Goal: Navigation & Orientation: Understand site structure

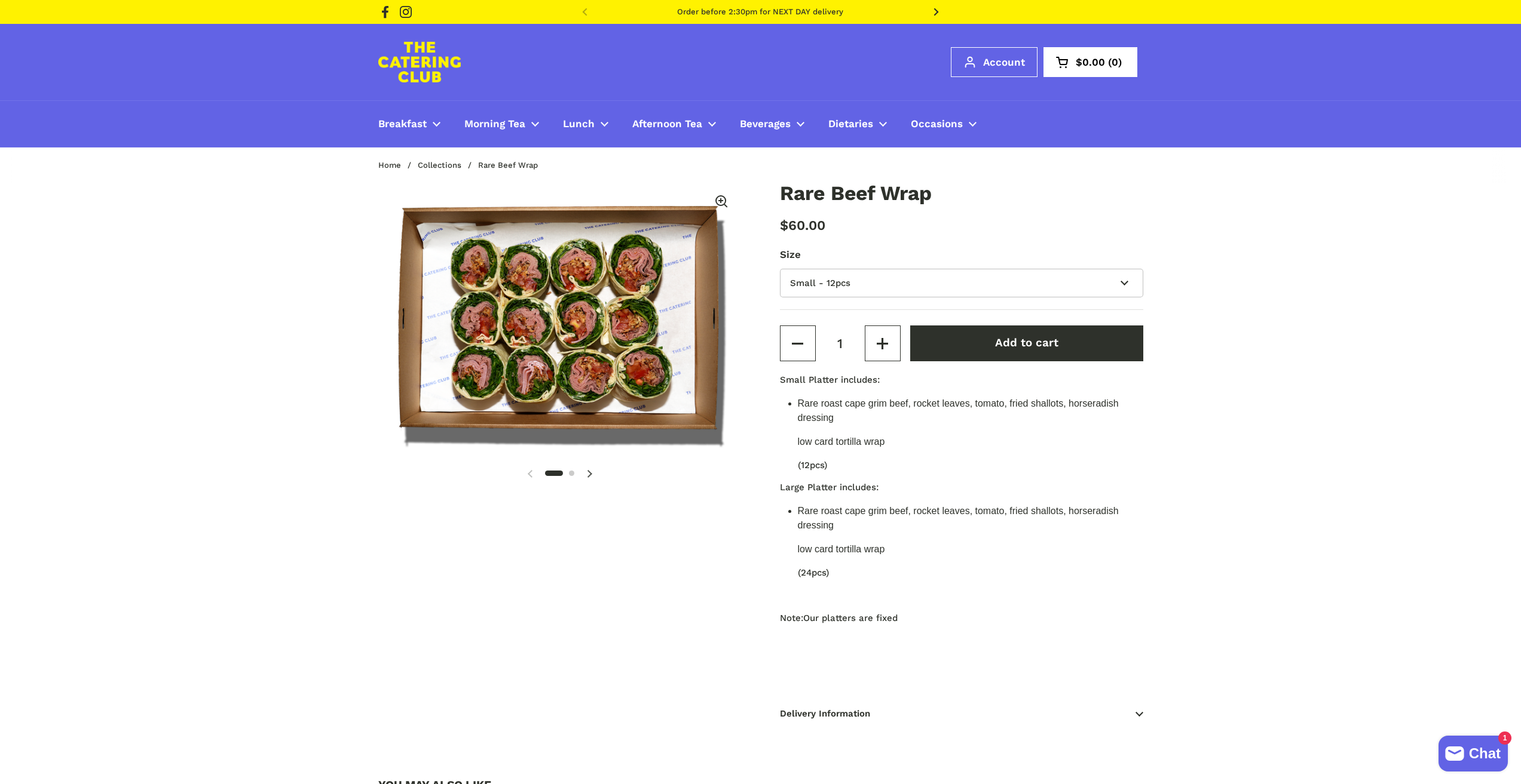
click at [433, 66] on img at bounding box center [420, 62] width 82 height 41
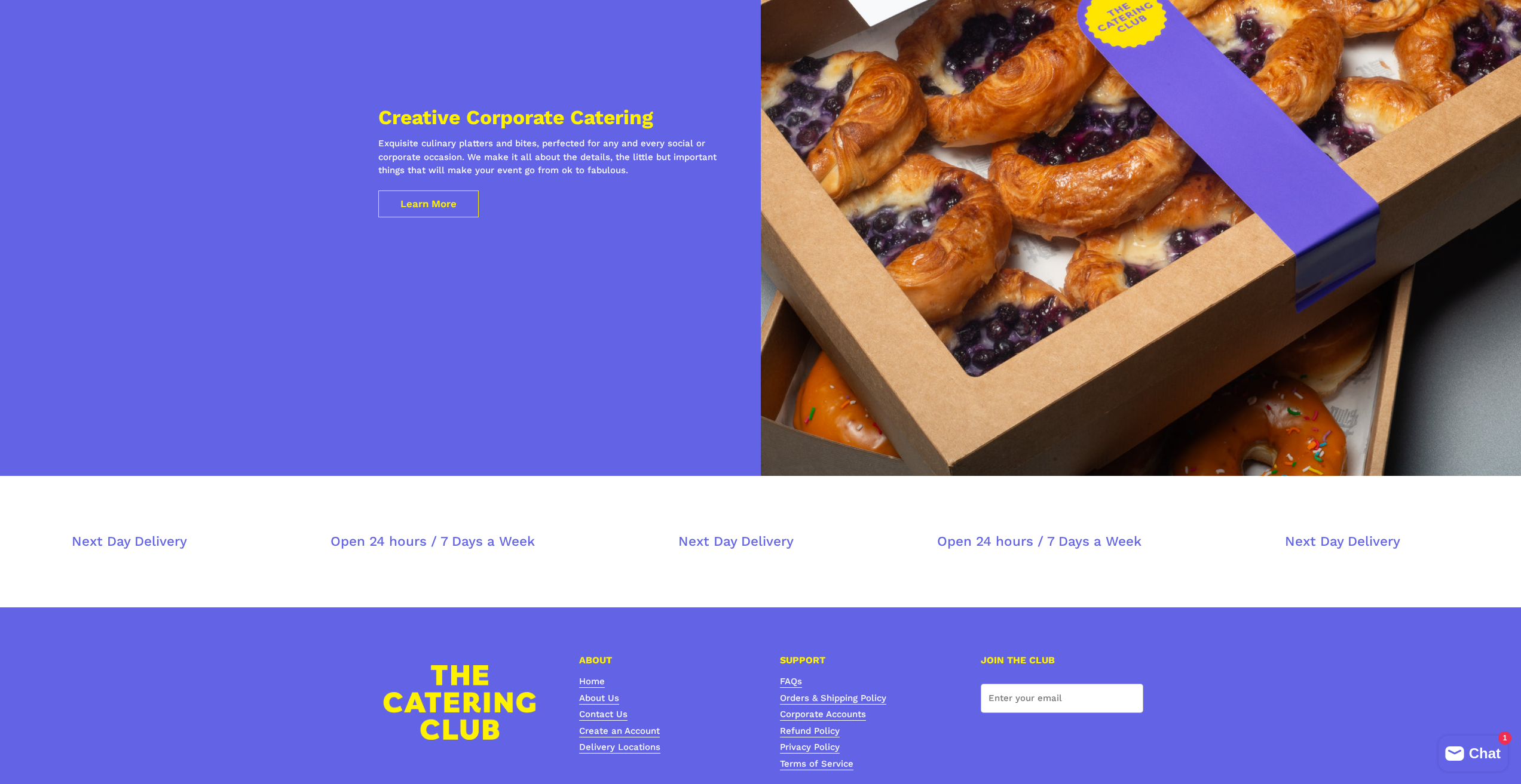
scroll to position [4656, 0]
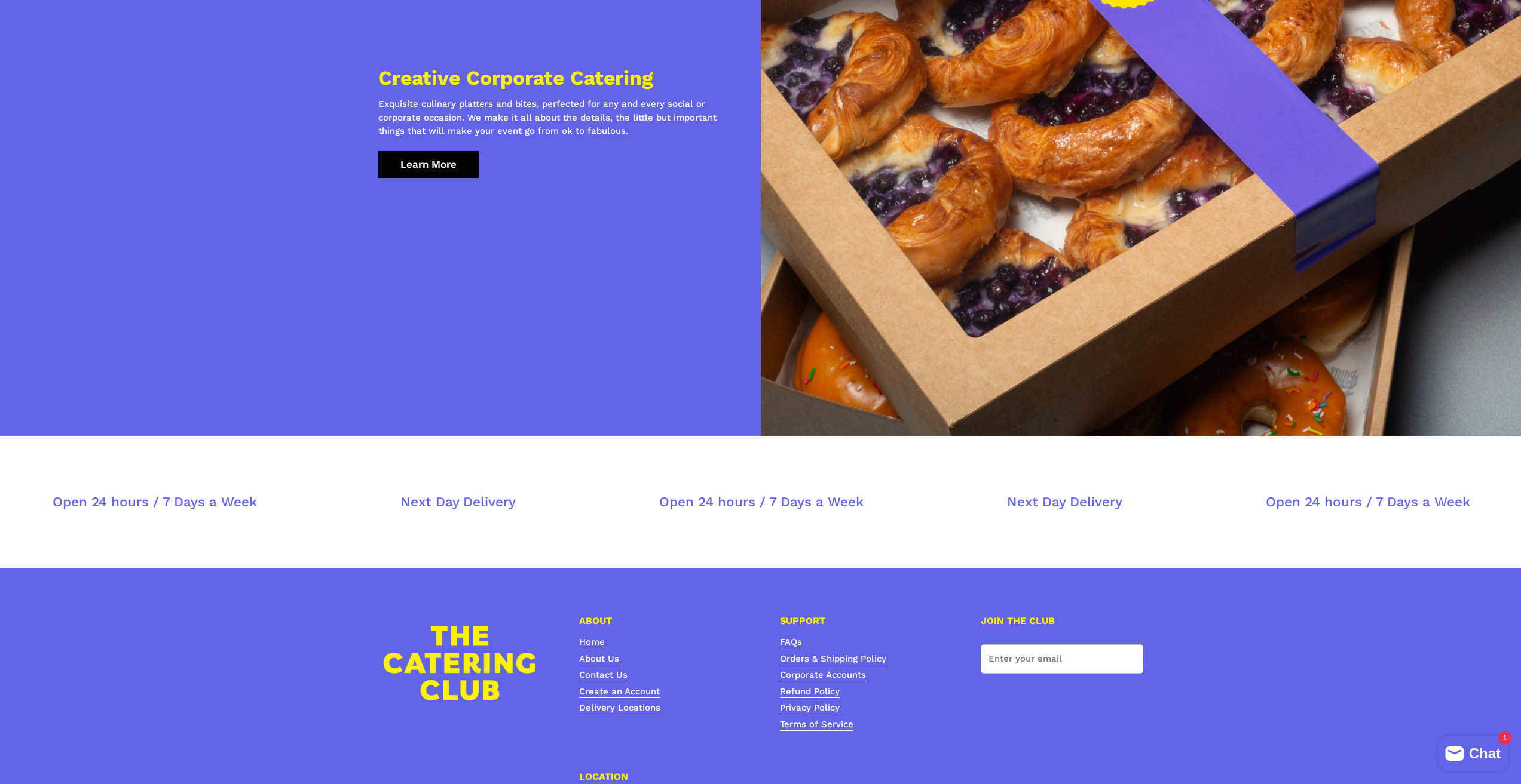
click at [454, 151] on link "Learn More" at bounding box center [428, 164] width 100 height 27
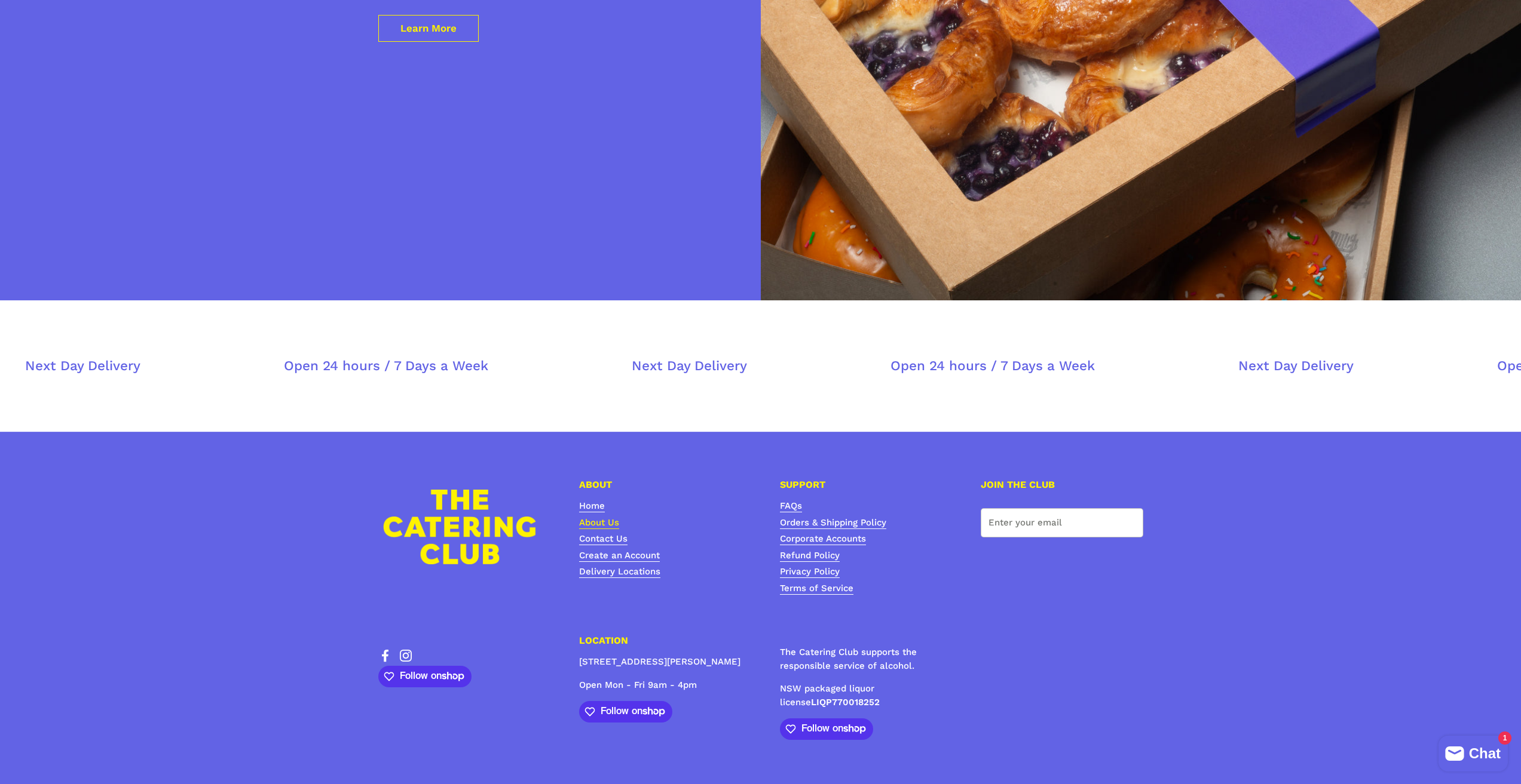
scroll to position [4792, 0]
click at [606, 517] on link "About Us" at bounding box center [598, 523] width 40 height 12
